Goal: Task Accomplishment & Management: Complete application form

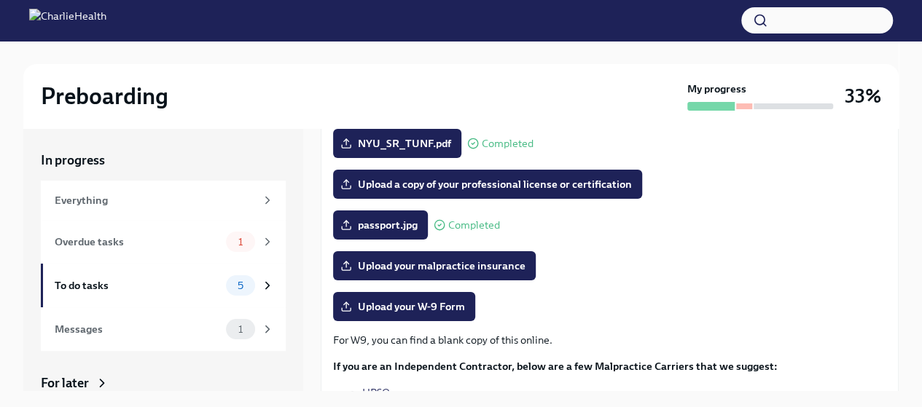
scroll to position [248, 0]
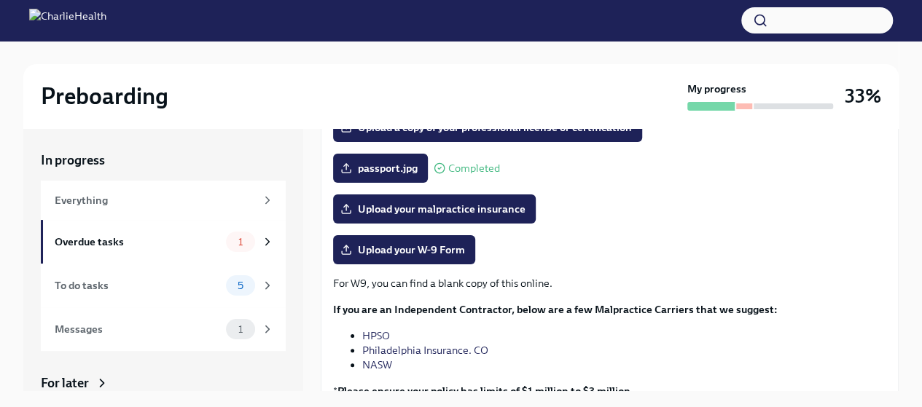
scroll to position [304, 0]
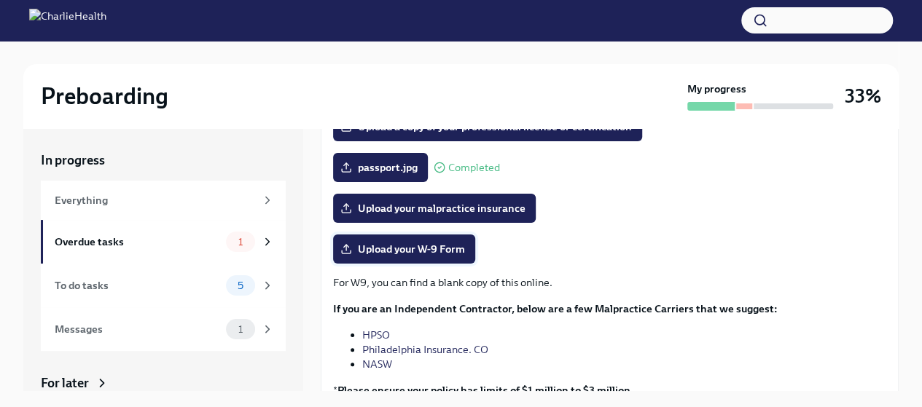
click at [458, 254] on span "Upload your W-9 Form" at bounding box center [404, 249] width 122 height 15
click at [0, 0] on input "Upload your W-9 Form" at bounding box center [0, 0] width 0 height 0
click at [388, 246] on span "Upload your W-9 Form" at bounding box center [404, 249] width 122 height 15
click at [0, 0] on input "Upload your W-9 Form" at bounding box center [0, 0] width 0 height 0
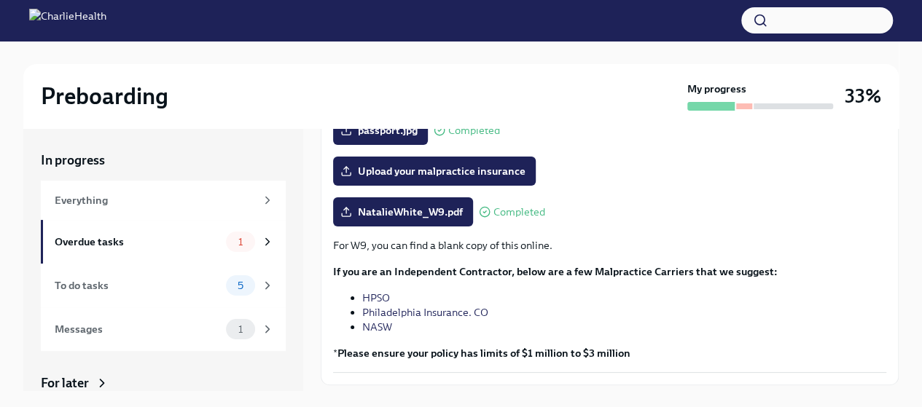
scroll to position [339, 0]
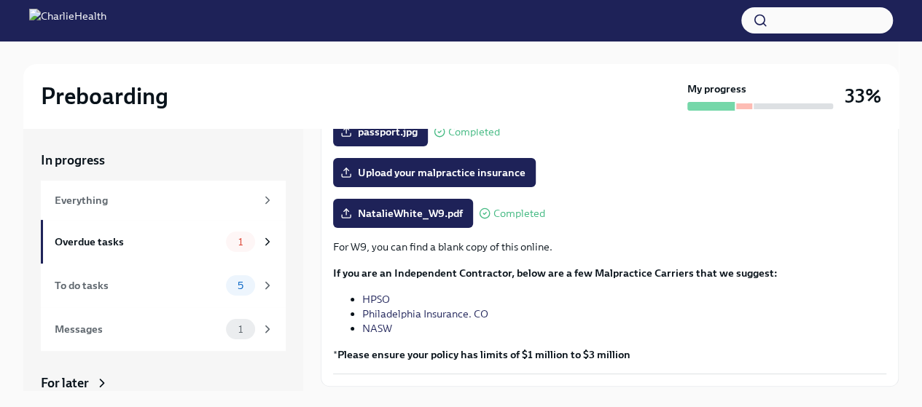
click at [382, 327] on link "NASW" at bounding box center [377, 328] width 30 height 13
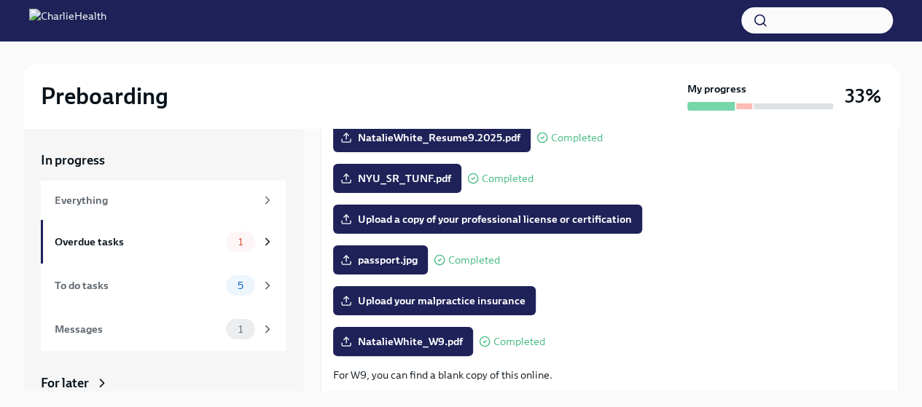
scroll to position [211, 0]
click at [238, 291] on div "5" at bounding box center [240, 285] width 29 height 20
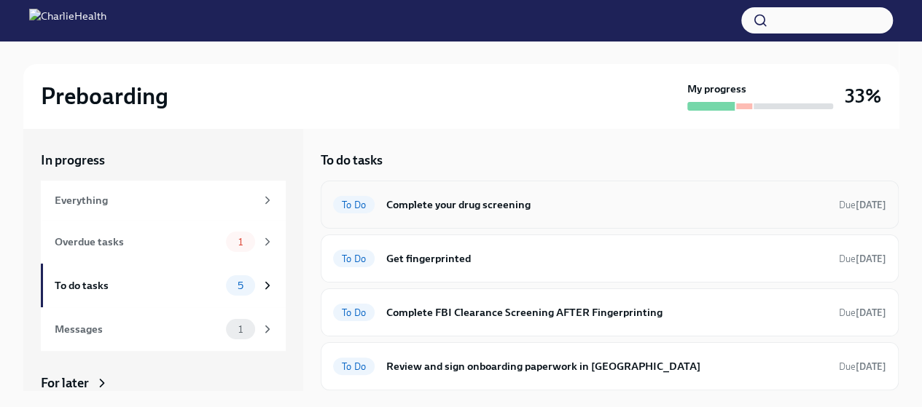
click at [483, 212] on h6 "Complete your drug screening" at bounding box center [606, 205] width 441 height 16
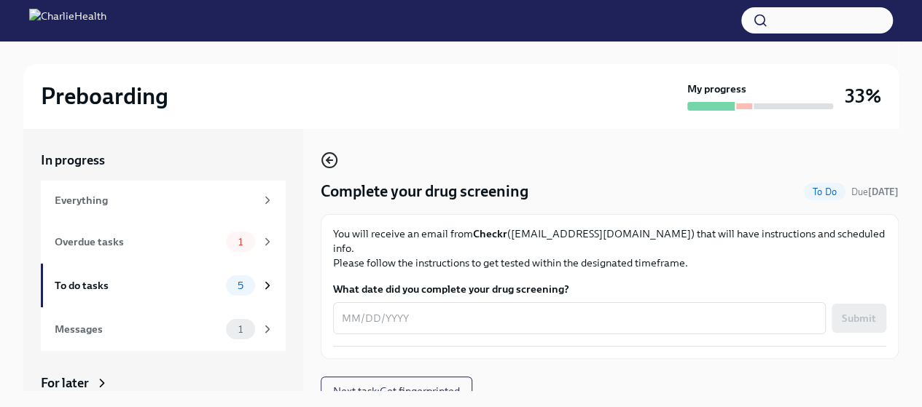
click at [330, 162] on icon "button" at bounding box center [329, 160] width 17 height 17
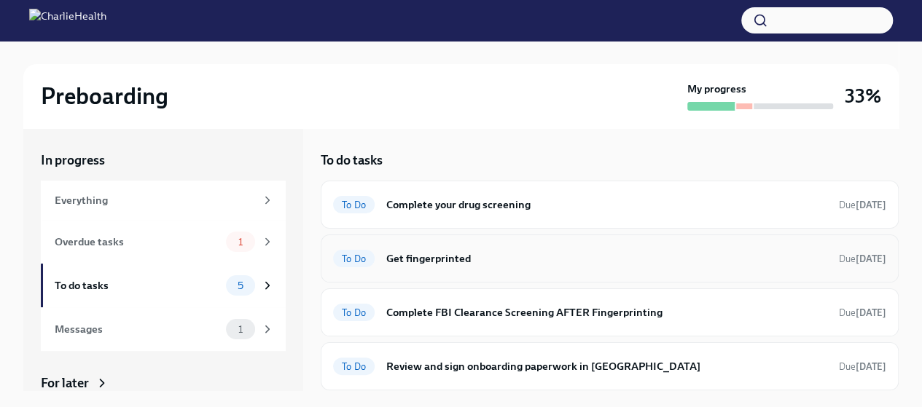
click at [432, 248] on div "To Do Get fingerprinted Due tomorrow" at bounding box center [609, 258] width 553 height 23
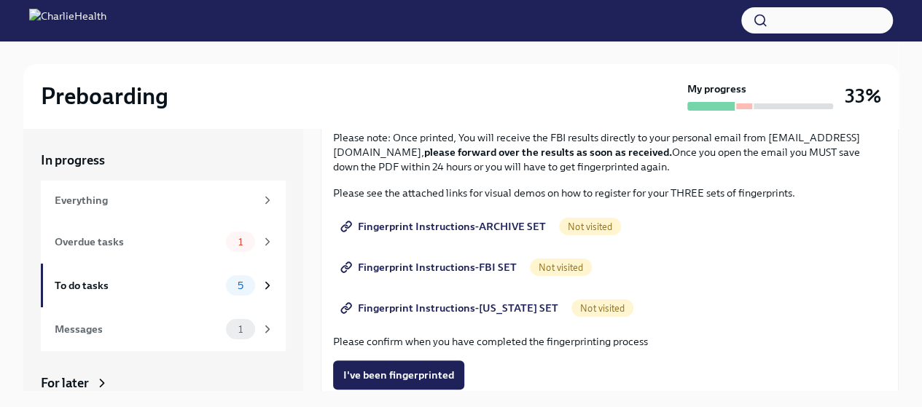
scroll to position [152, 0]
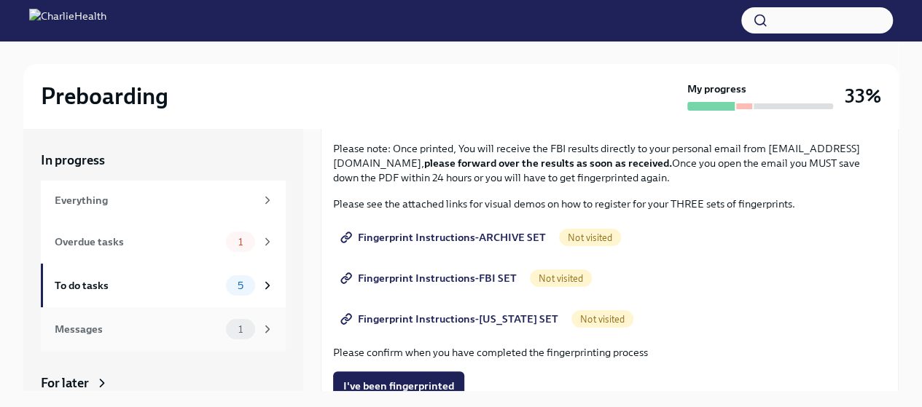
click at [226, 339] on div "Messages 1" at bounding box center [163, 329] width 245 height 44
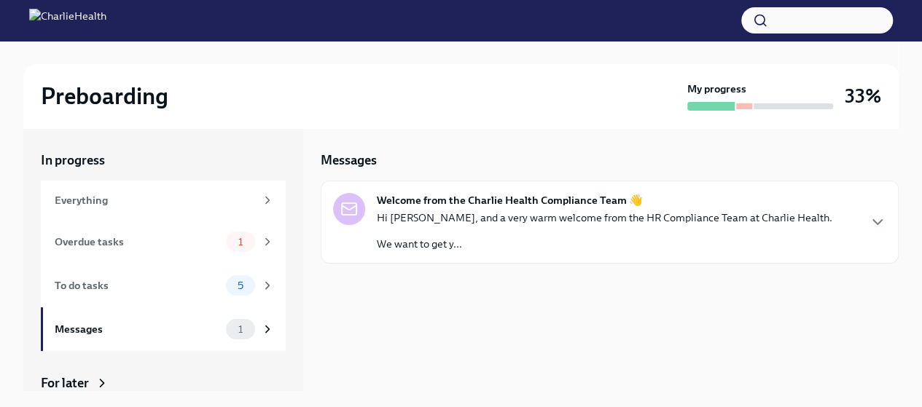
click at [447, 234] on div "Hi Natalie, and a very warm welcome from the HR Compliance Team at Charlie Heal…" at bounding box center [604, 231] width 455 height 41
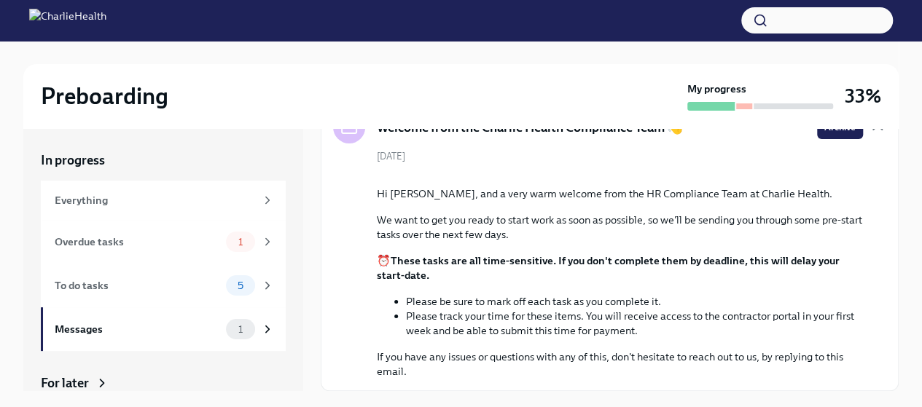
scroll to position [217, 0]
click at [226, 250] on div "1" at bounding box center [240, 242] width 29 height 20
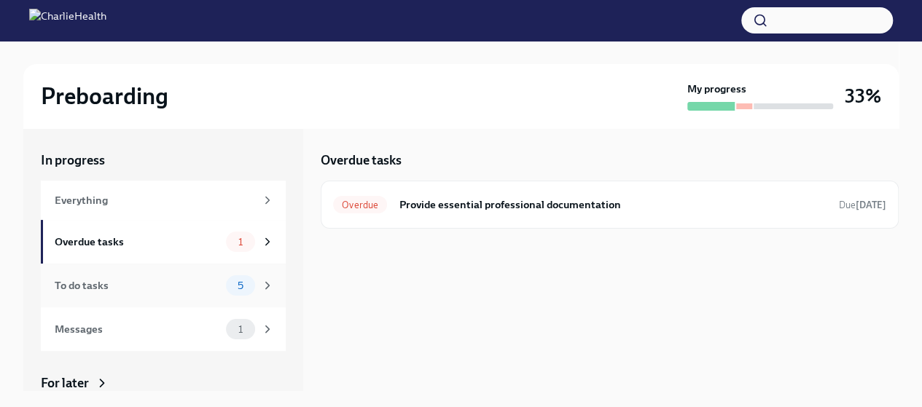
click at [229, 286] on span "5" at bounding box center [240, 285] width 23 height 11
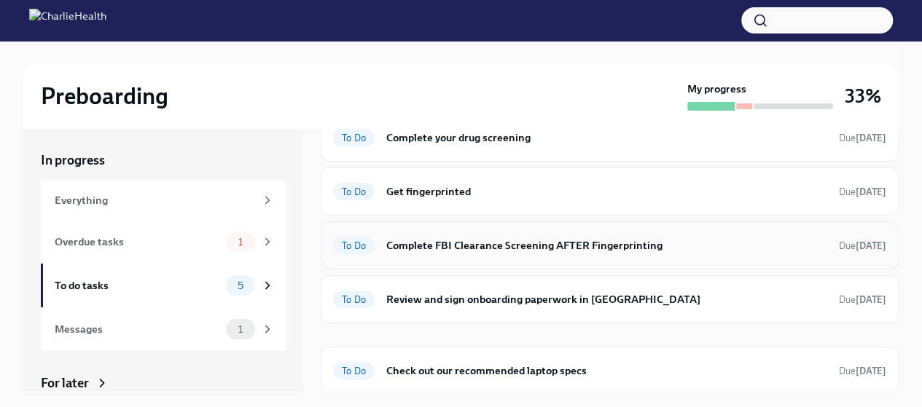
scroll to position [68, 0]
click at [513, 372] on h6 "Check out our recommended laptop specs" at bounding box center [606, 370] width 441 height 16
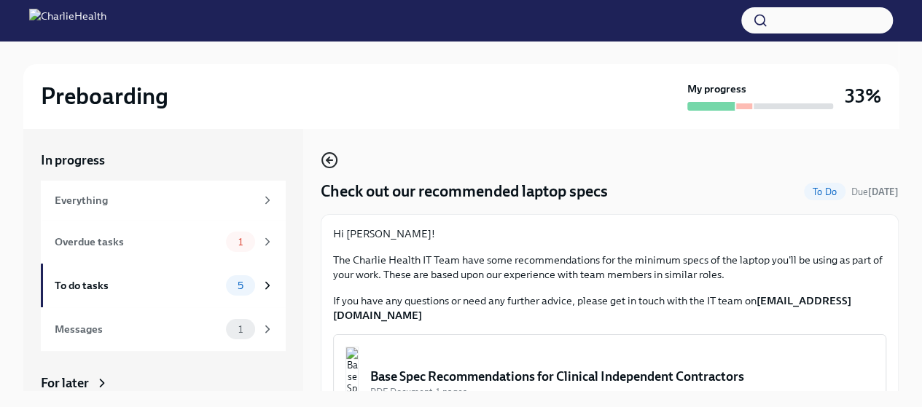
click at [329, 157] on icon "button" at bounding box center [327, 160] width 3 height 6
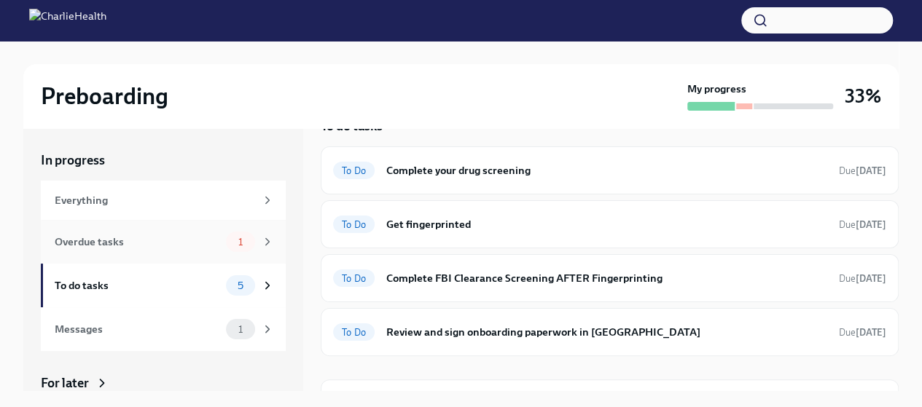
click at [195, 254] on div "Overdue tasks 1" at bounding box center [163, 242] width 245 height 44
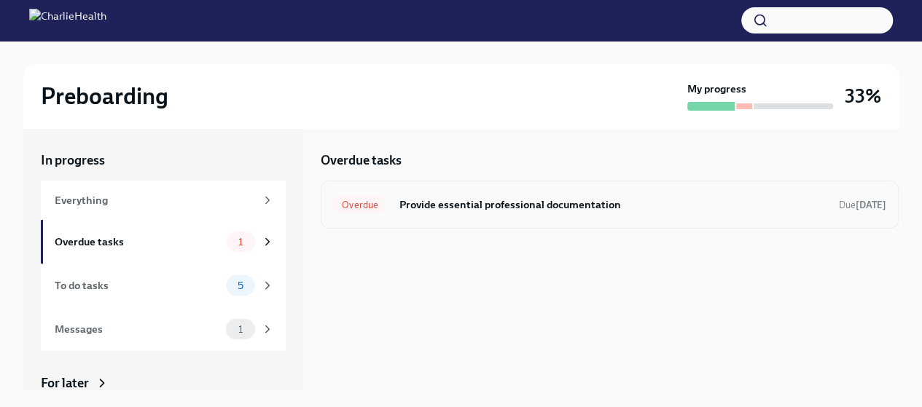
click at [437, 203] on h6 "Provide essential professional documentation" at bounding box center [613, 205] width 428 height 16
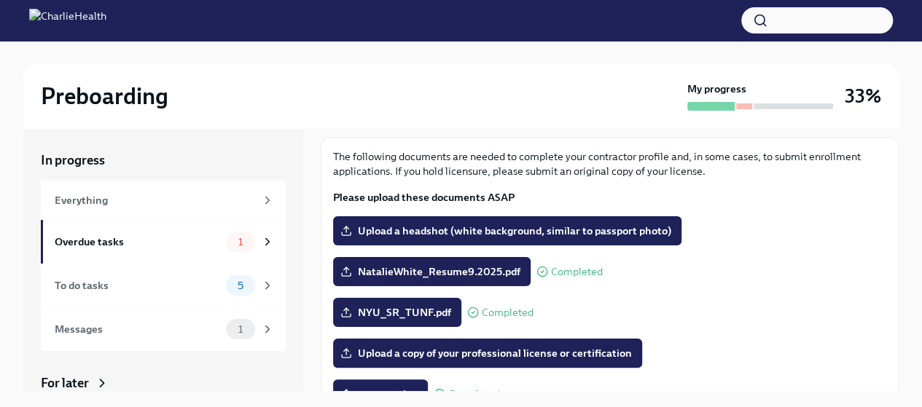
scroll to position [74, 0]
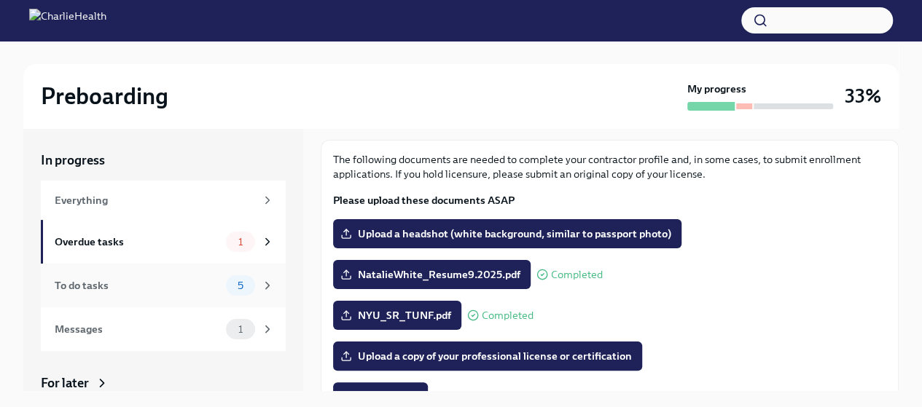
click at [132, 283] on div "To do tasks" at bounding box center [137, 286] width 165 height 16
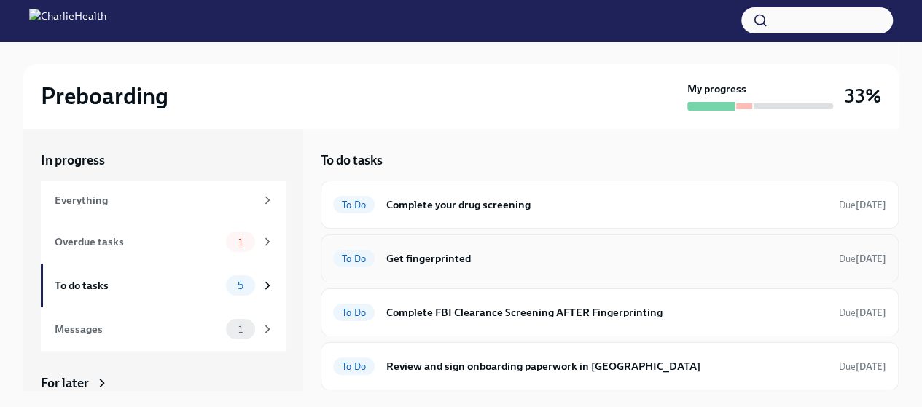
click at [573, 260] on h6 "Get fingerprinted" at bounding box center [606, 259] width 441 height 16
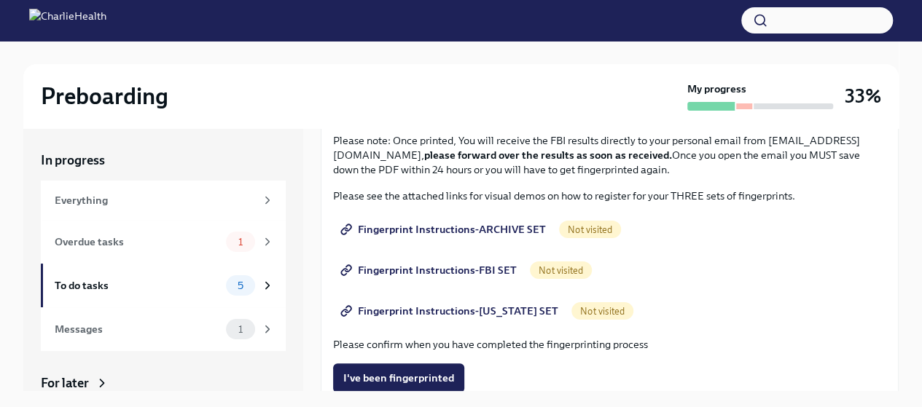
scroll to position [161, 0]
click at [483, 224] on span "Fingerprint Instructions-ARCHIVE SET" at bounding box center [444, 228] width 203 height 15
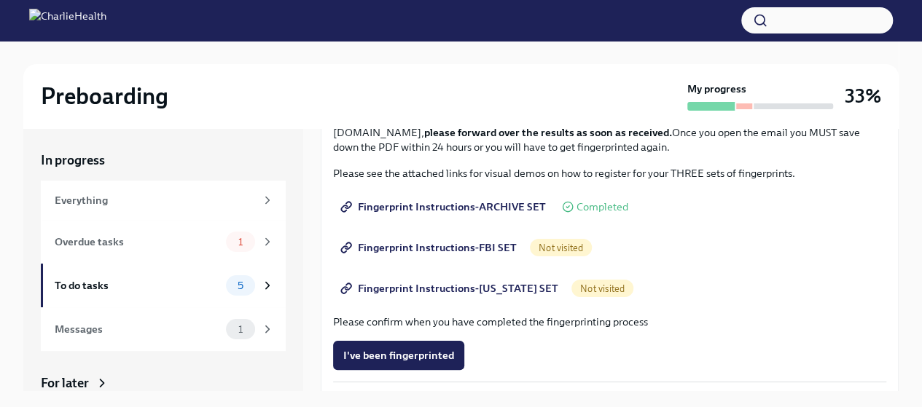
scroll to position [184, 0]
click at [473, 244] on span "Fingerprint Instructions-FBI SET" at bounding box center [429, 247] width 173 height 15
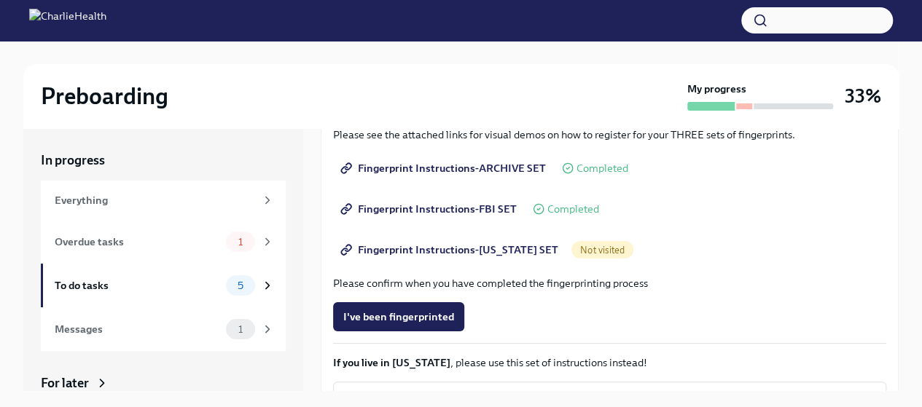
scroll to position [224, 0]
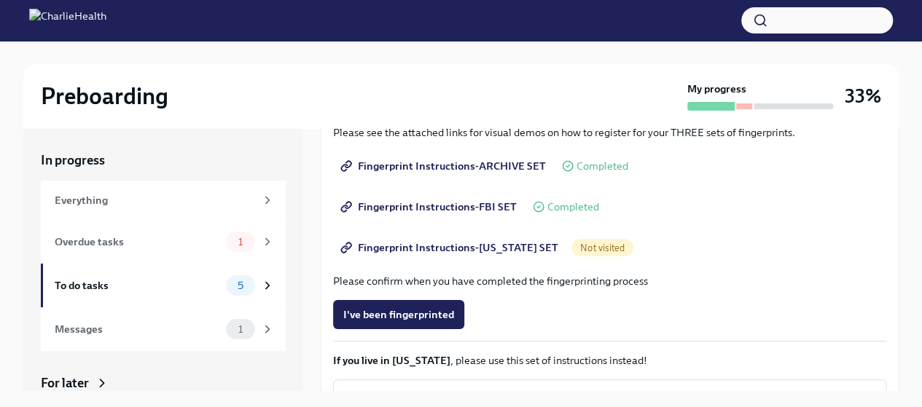
click at [439, 244] on span "Fingerprint Instructions-FLORIDA SET" at bounding box center [450, 247] width 215 height 15
